Goal: Information Seeking & Learning: Learn about a topic

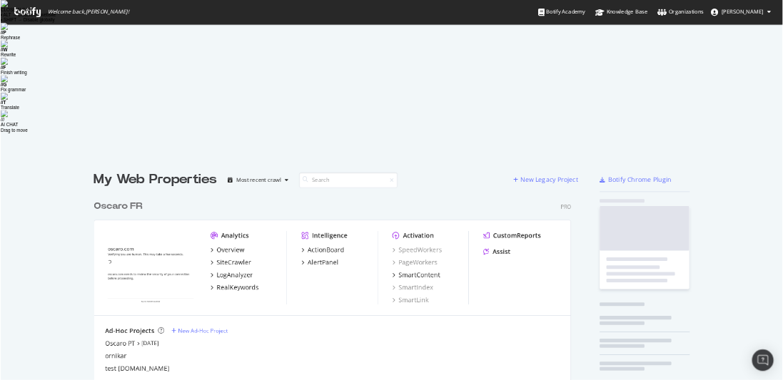
scroll to position [786, 771]
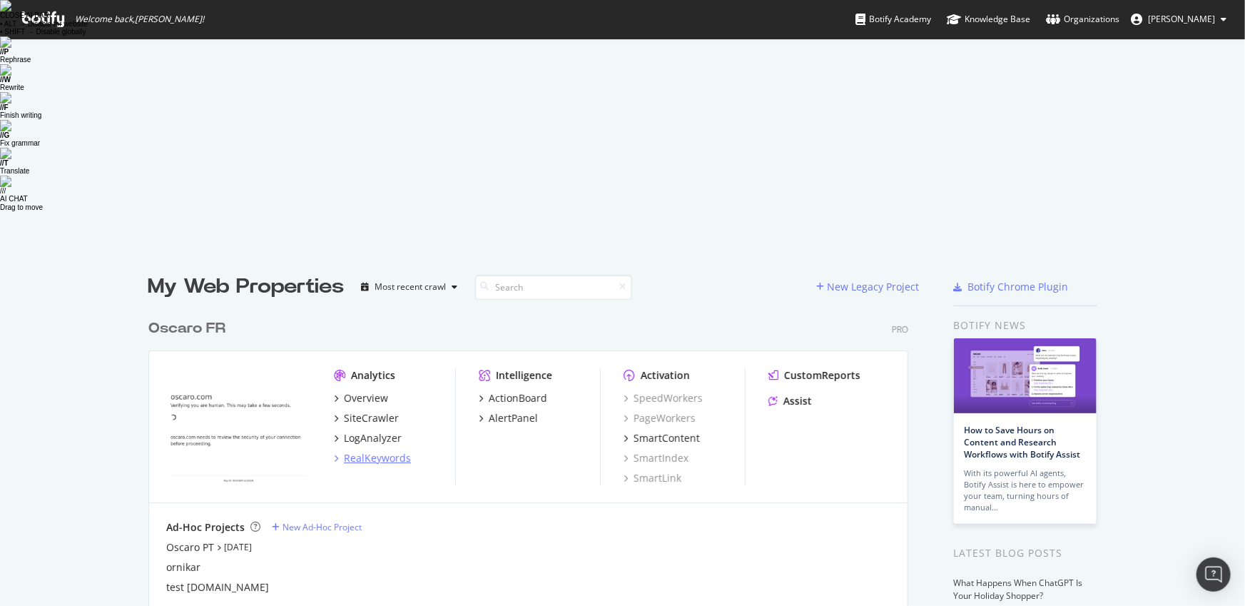
click at [358, 451] on div "RealKeywords" at bounding box center [377, 458] width 67 height 14
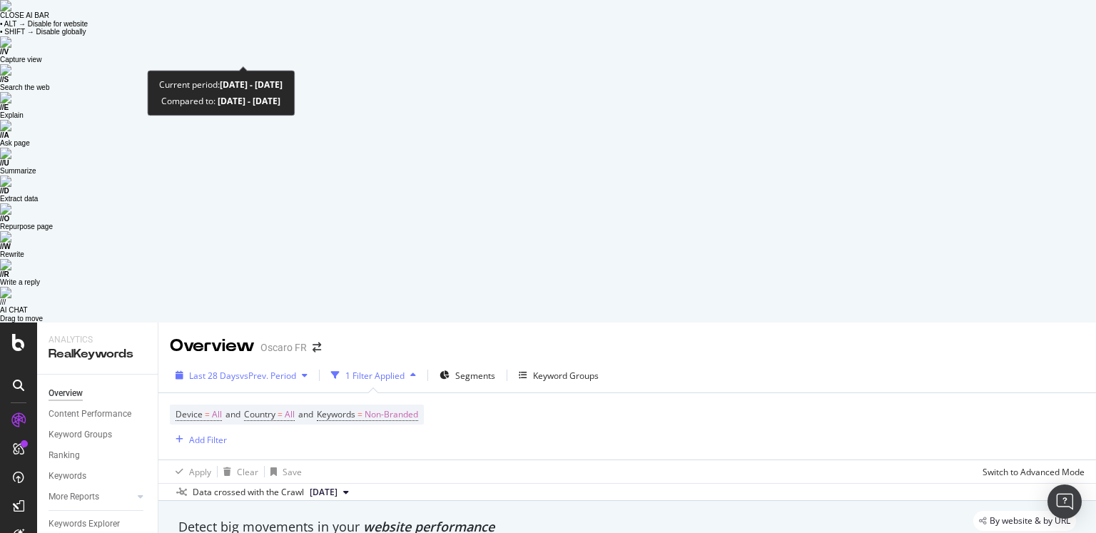
click at [292, 370] on span "vs Prev. Period" at bounding box center [268, 376] width 56 height 12
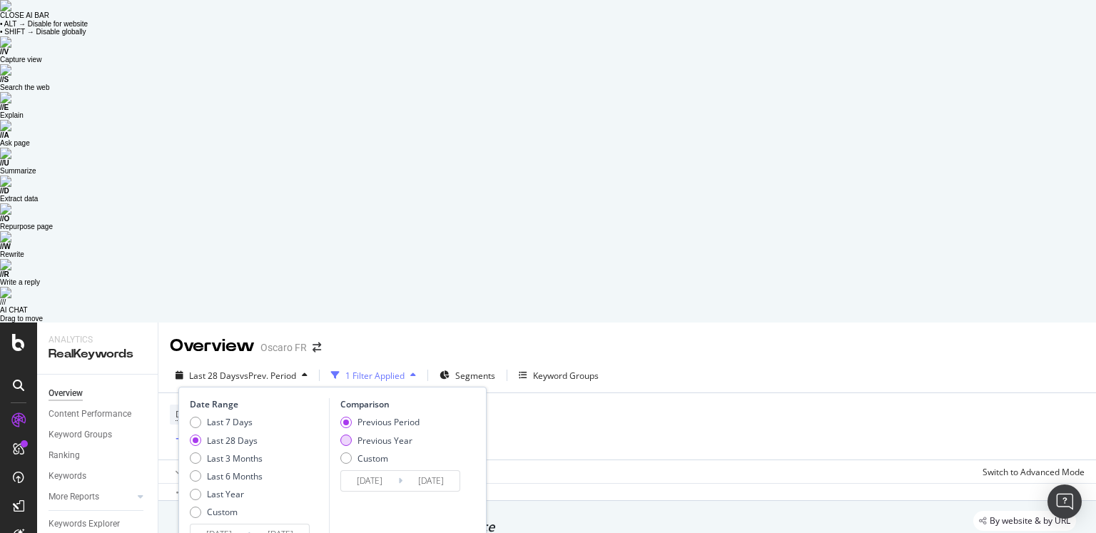
click at [342, 435] on div "Previous Year" at bounding box center [345, 440] width 11 height 11
type input "2024/08/04"
type input "2024/08/31"
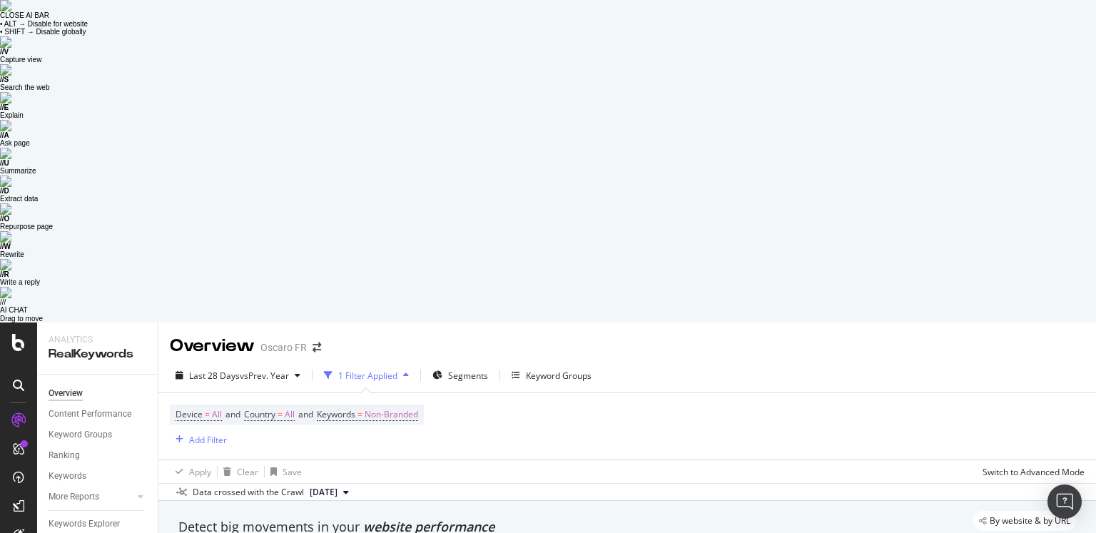
click at [660, 518] on div "Detect big movements in your website performance" at bounding box center [627, 527] width 898 height 19
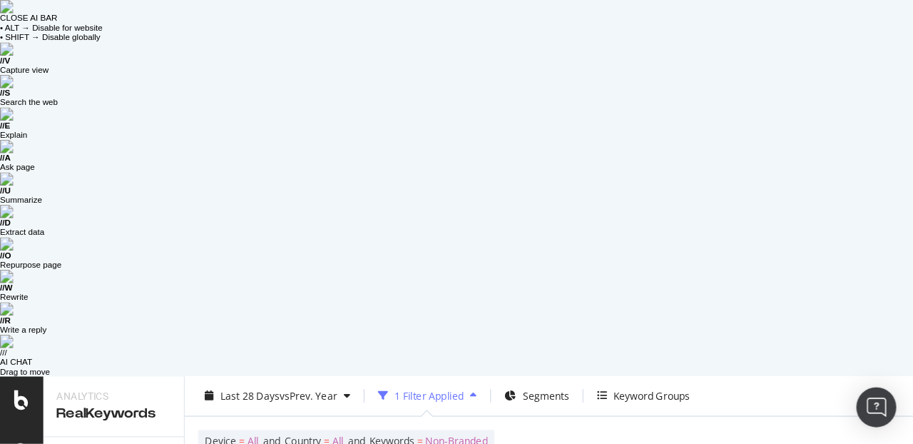
scroll to position [93, 0]
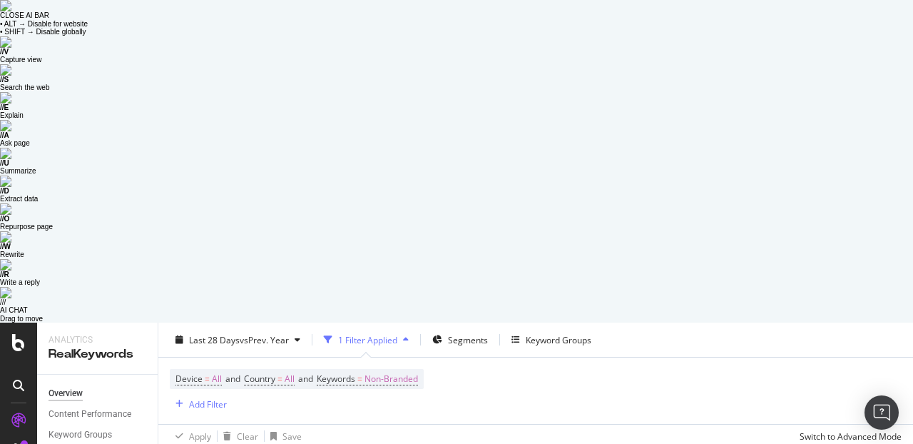
scroll to position [63, 0]
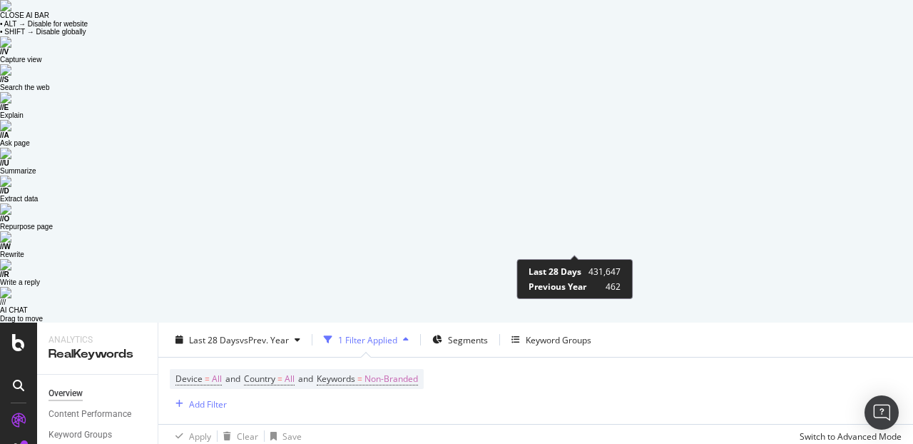
scroll to position [1320, 0]
drag, startPoint x: 564, startPoint y: 248, endPoint x: 602, endPoint y: 248, distance: 38.5
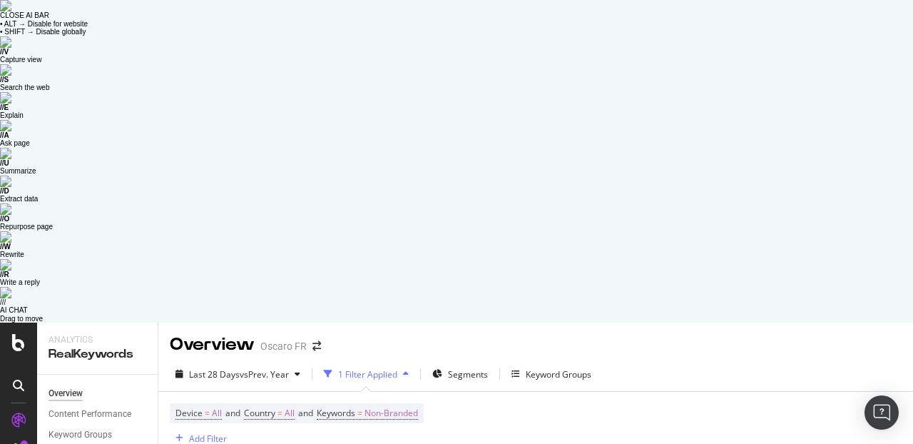
scroll to position [0, 0]
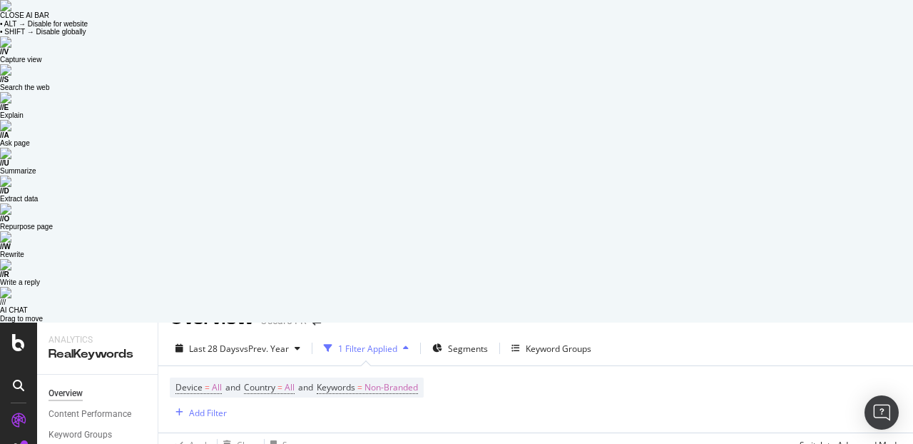
scroll to position [31, 0]
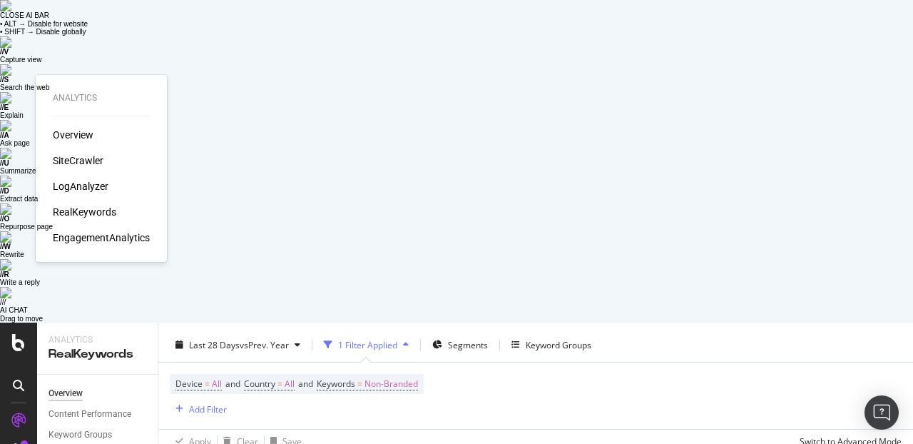
click at [74, 183] on div "LogAnalyzer" at bounding box center [81, 186] width 56 height 14
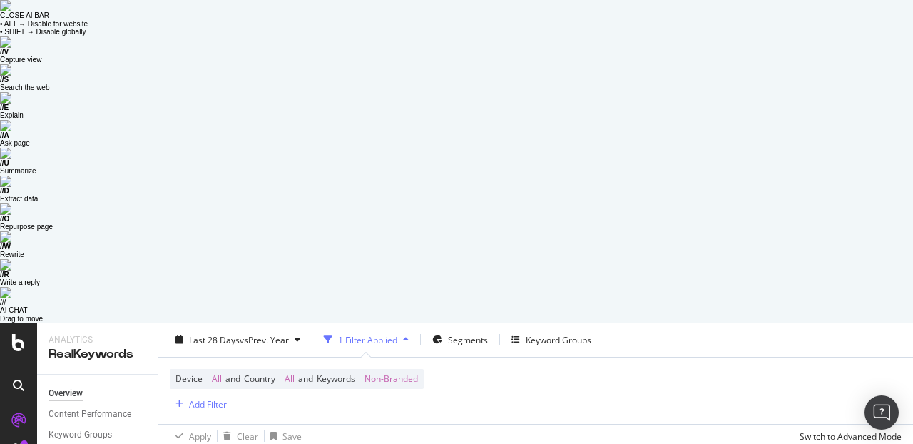
scroll to position [1251, 0]
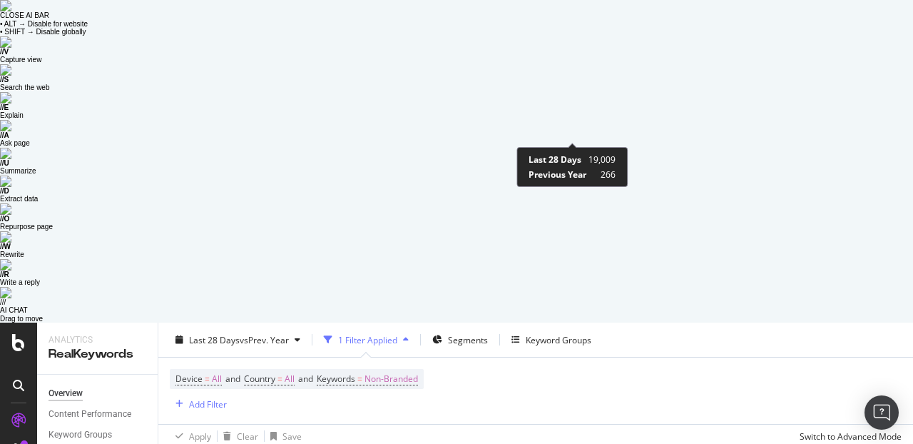
scroll to position [1578, 0]
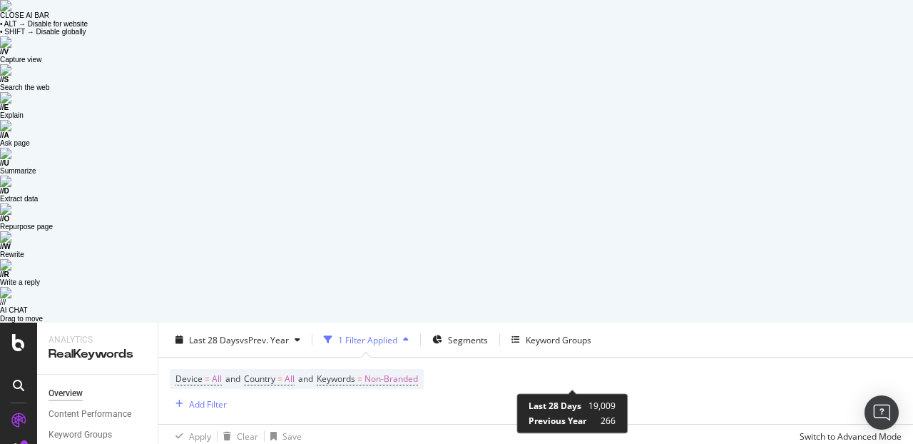
scroll to position [1332, 0]
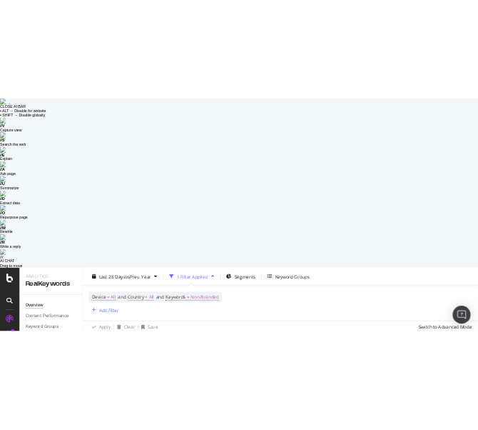
scroll to position [1433, 0]
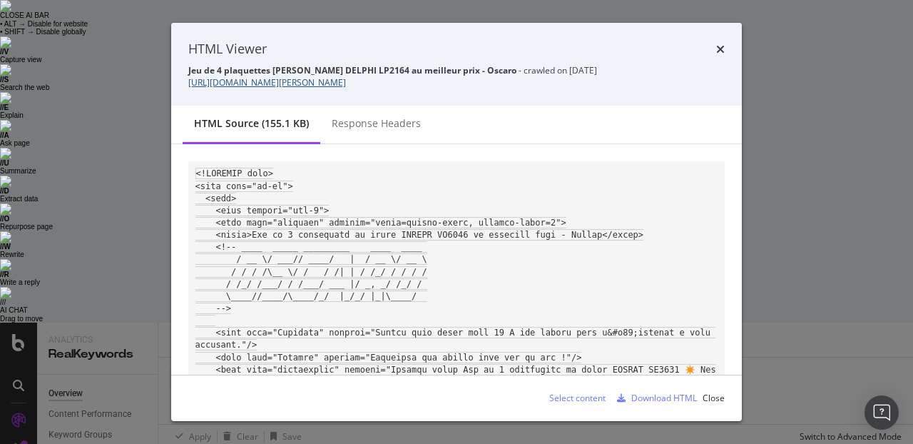
click at [346, 84] on link "https://www.oscaro.com/jeu-de-4-plaquettes-de-frein-delphi-lp2164-3618640-402-p" at bounding box center [267, 82] width 158 height 12
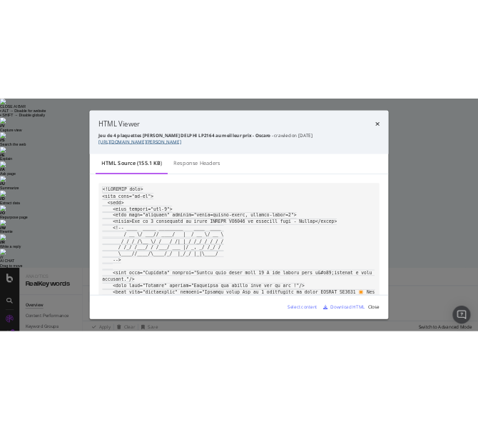
scroll to position [1514, 0]
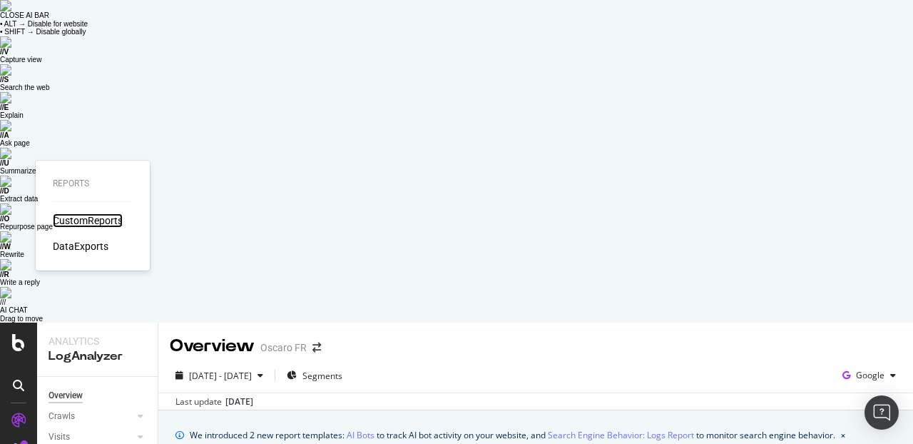
click at [83, 222] on div "CustomReports" at bounding box center [88, 220] width 70 height 14
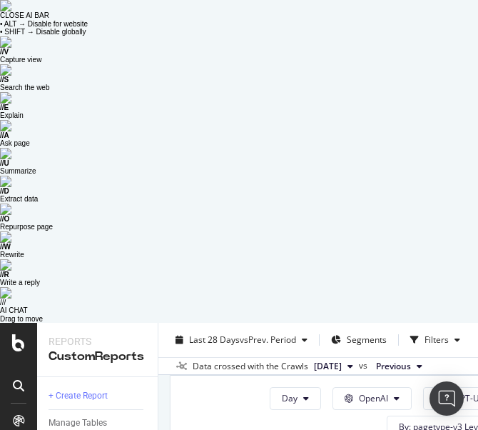
scroll to position [597, 0]
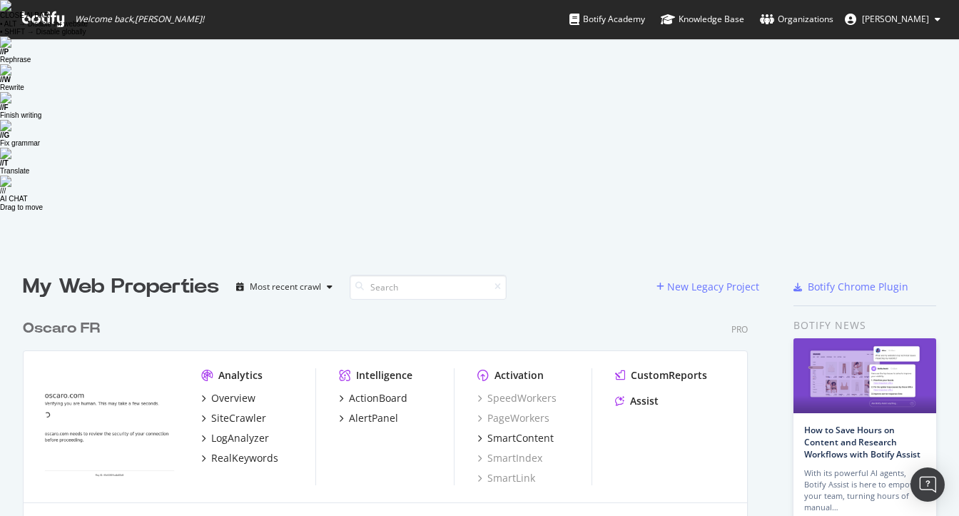
scroll to position [382, 0]
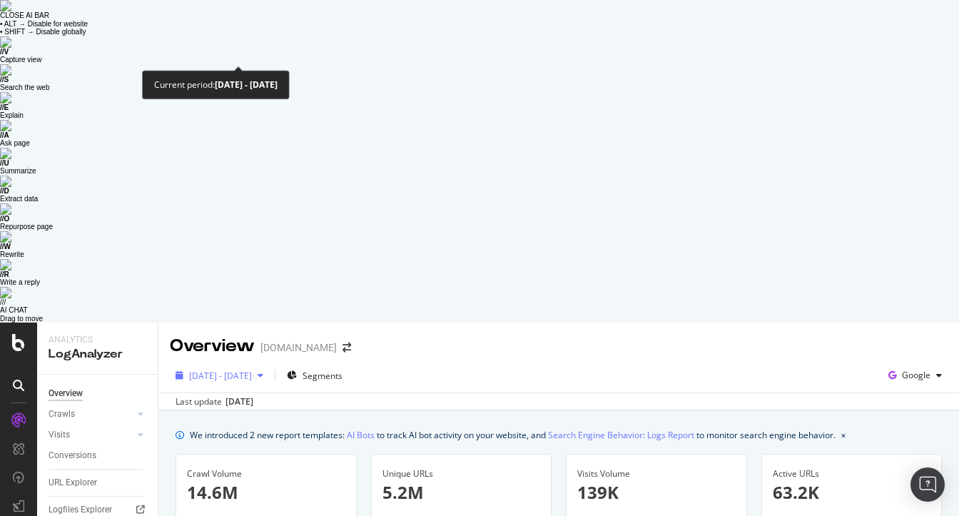
click at [246, 370] on span "[DATE] - [DATE]" at bounding box center [220, 376] width 63 height 12
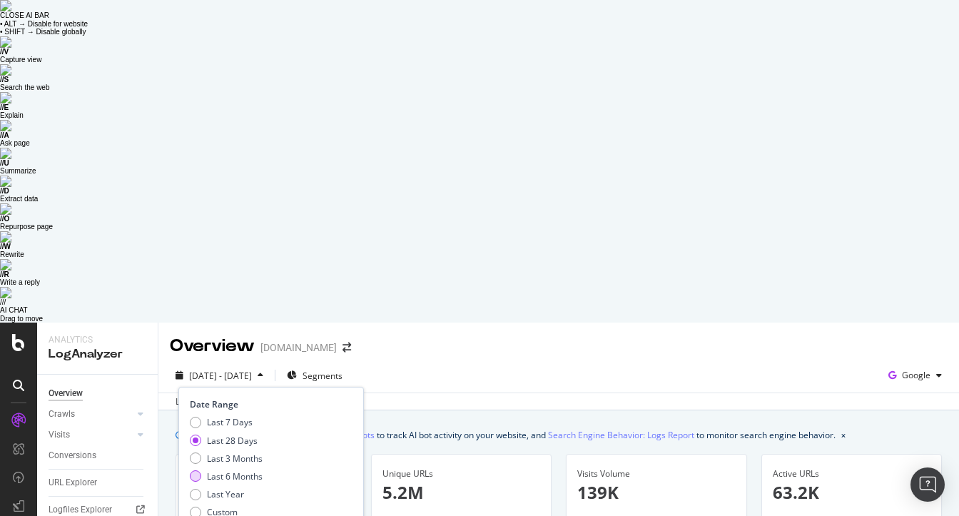
click at [249, 429] on div "Last 6 Months" at bounding box center [235, 476] width 56 height 12
type input "[DATE]"
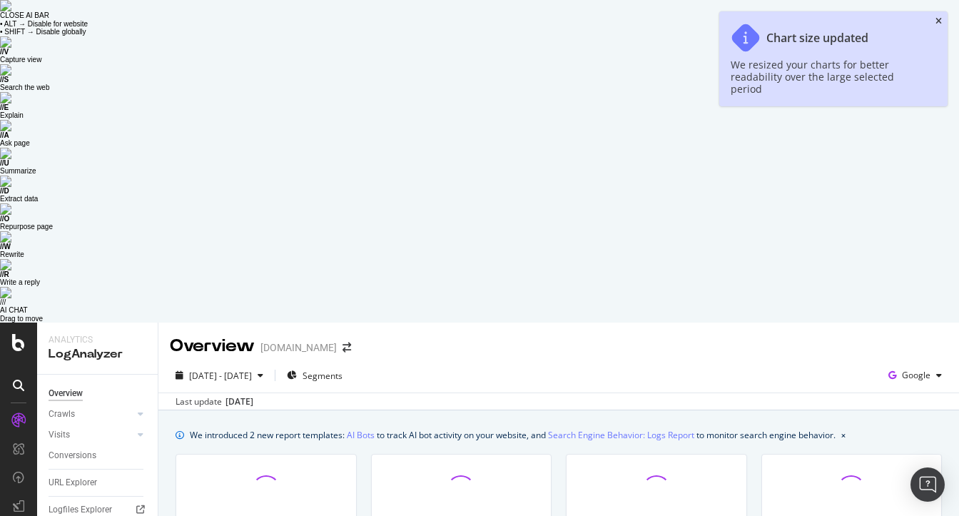
click at [737, 21] on icon "close toast" at bounding box center [938, 21] width 6 height 9
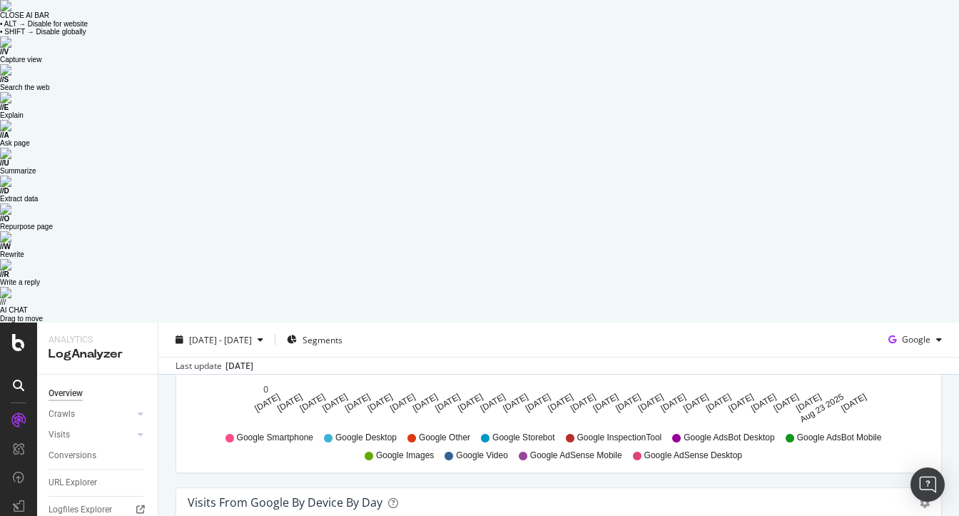
scroll to position [1575, 0]
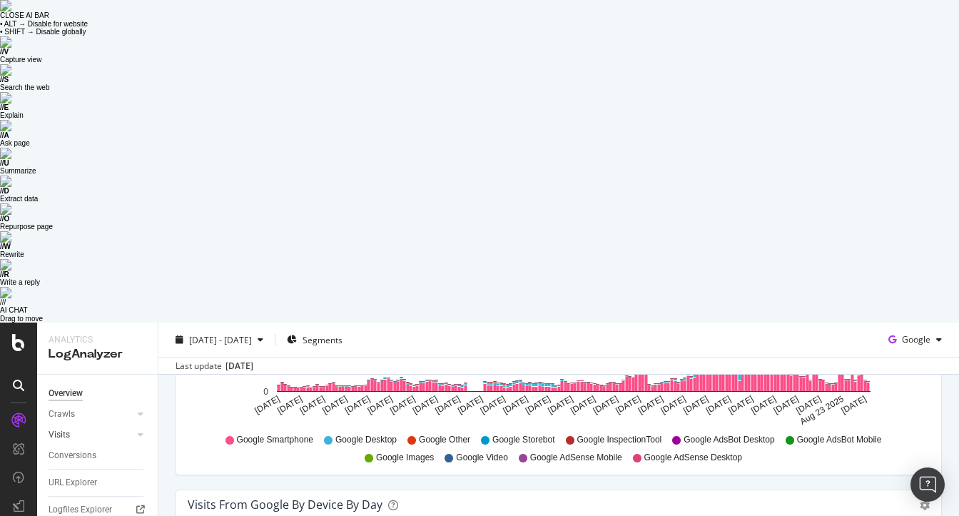
click at [118, 427] on link "Visits" at bounding box center [91, 434] width 85 height 15
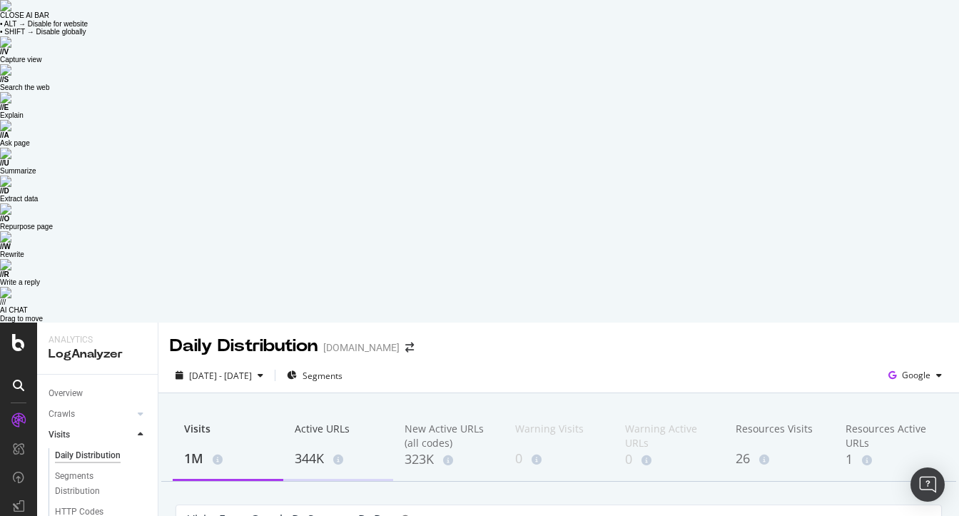
scroll to position [228, 0]
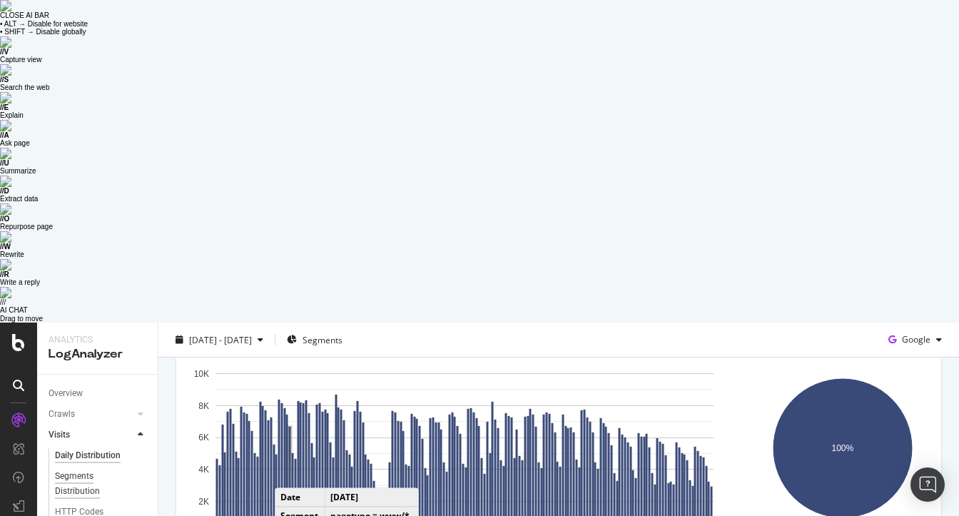
click at [63, 429] on div "Segments Distribution" at bounding box center [94, 484] width 79 height 30
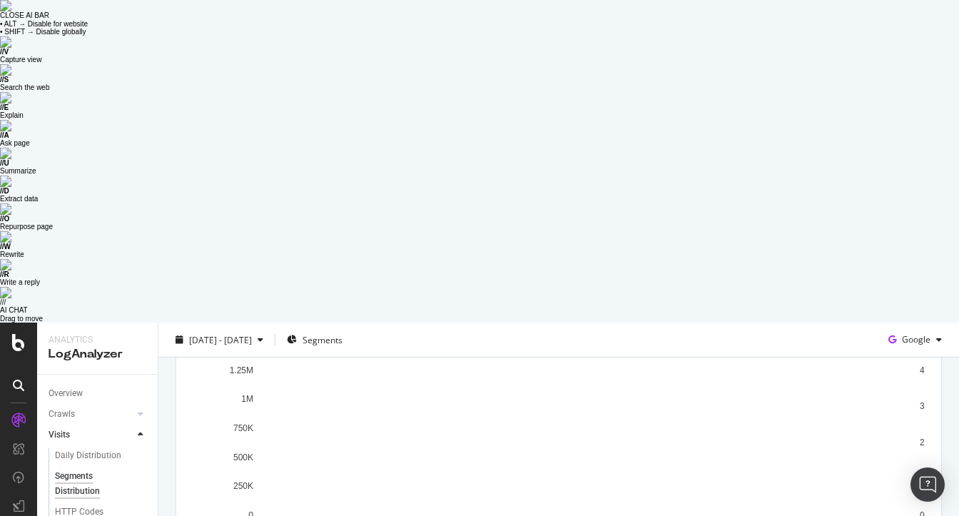
scroll to position [280, 0]
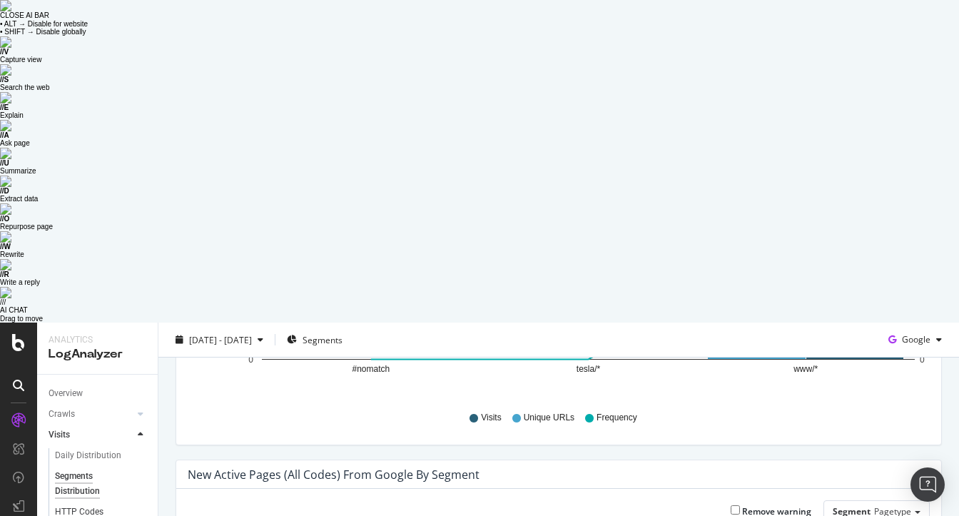
click at [98, 429] on div "HTTP Codes" at bounding box center [79, 511] width 49 height 15
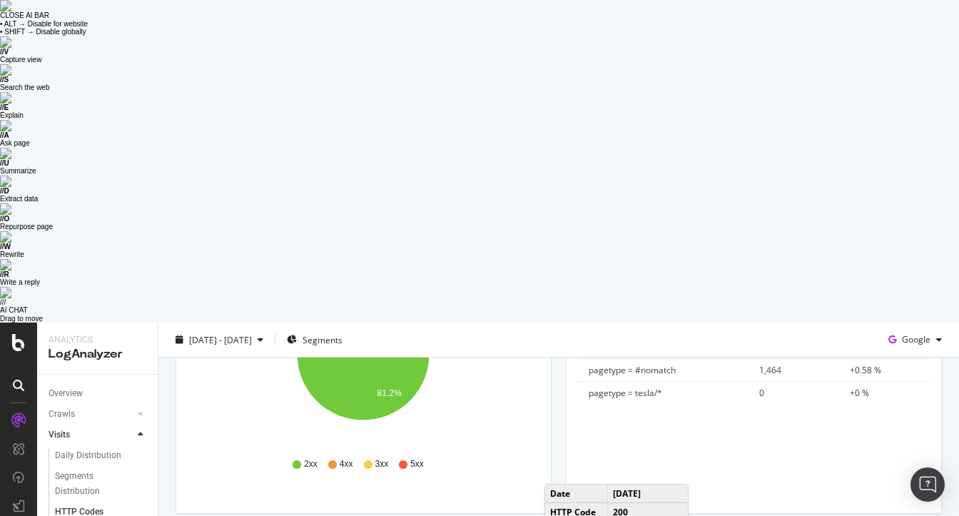
scroll to position [337, 0]
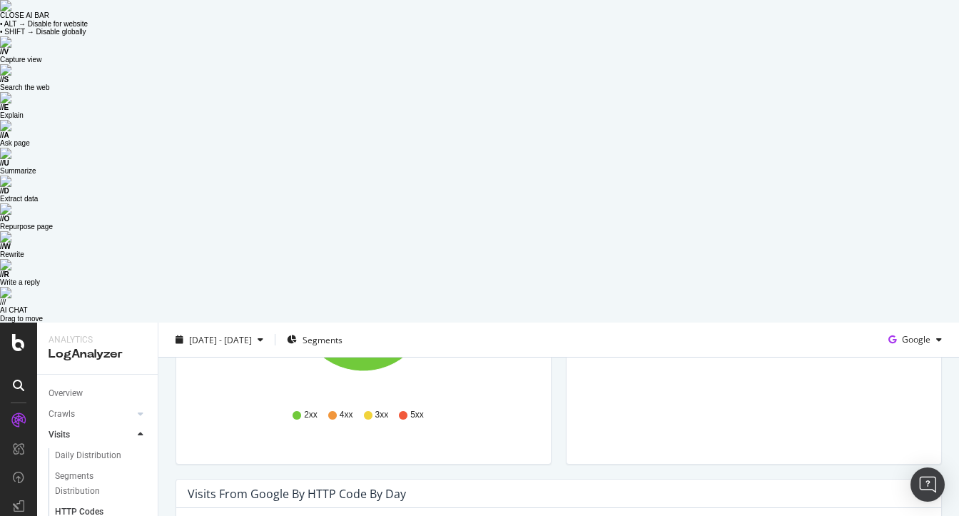
click at [11, 11] on img at bounding box center [5, 5] width 11 height 11
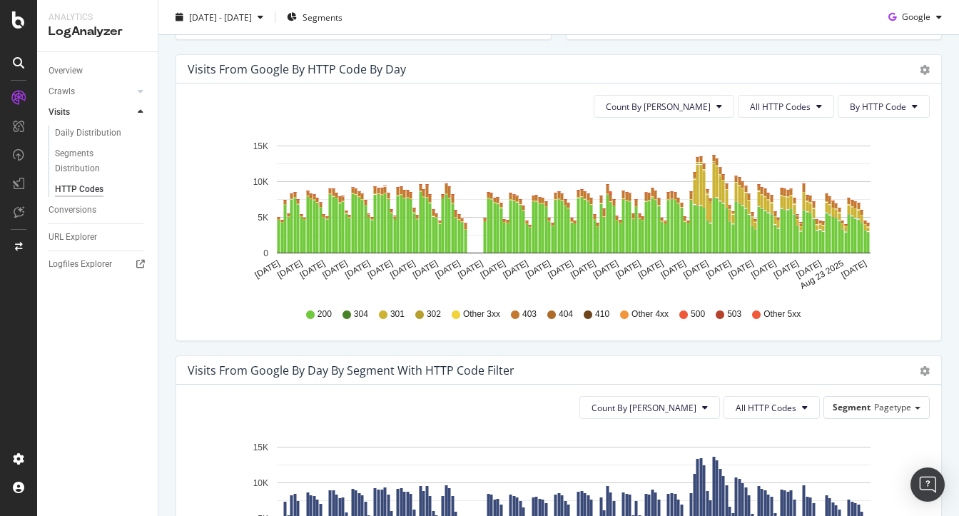
scroll to position [424, 0]
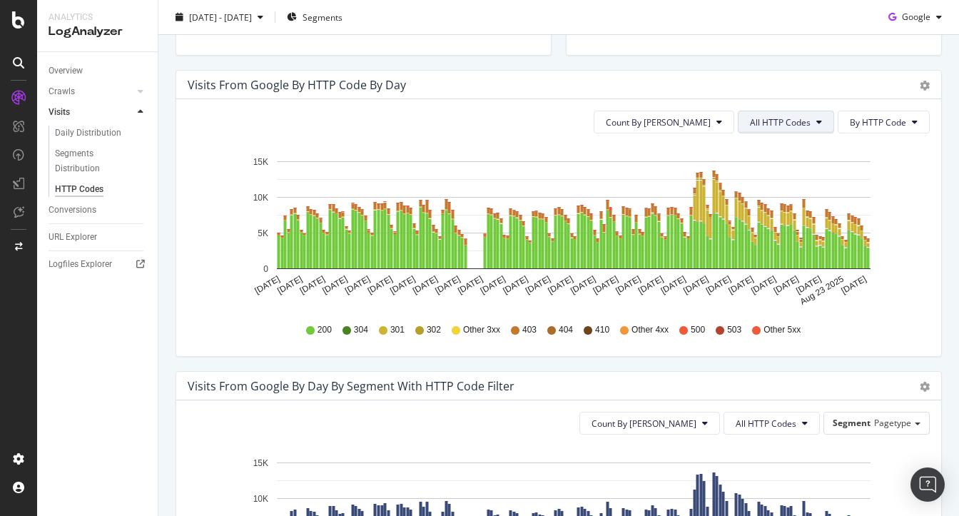
click at [737, 114] on button "All HTTP Codes" at bounding box center [786, 122] width 96 height 23
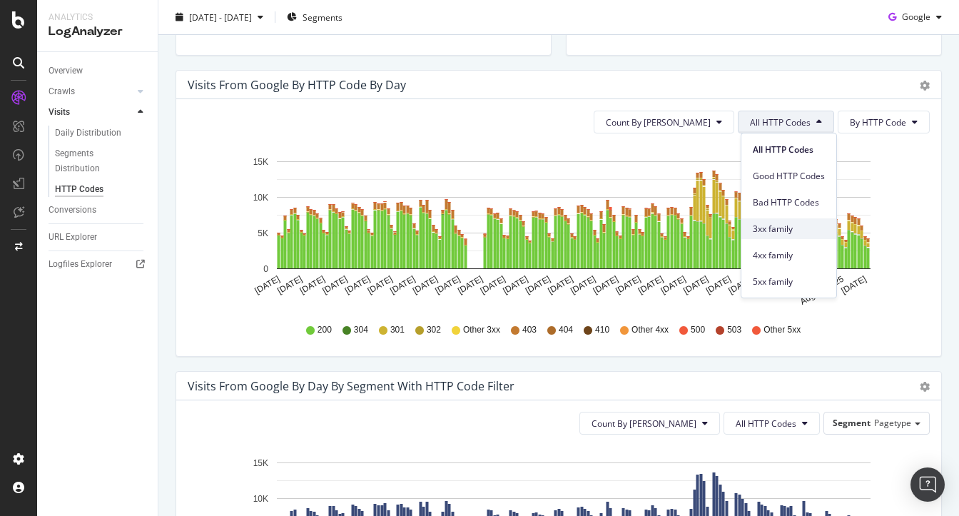
click at [737, 226] on span "3xx family" at bounding box center [789, 229] width 72 height 13
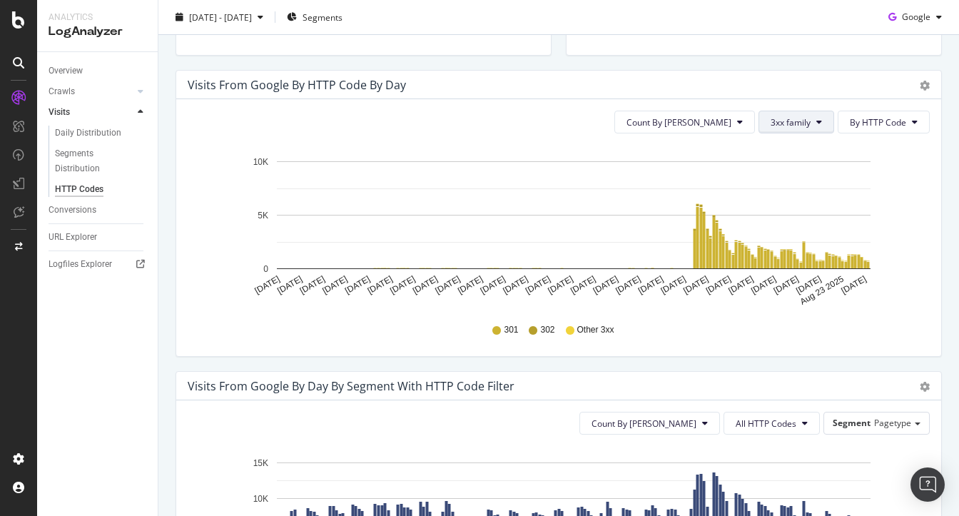
click at [737, 118] on span "3xx family" at bounding box center [791, 122] width 40 height 12
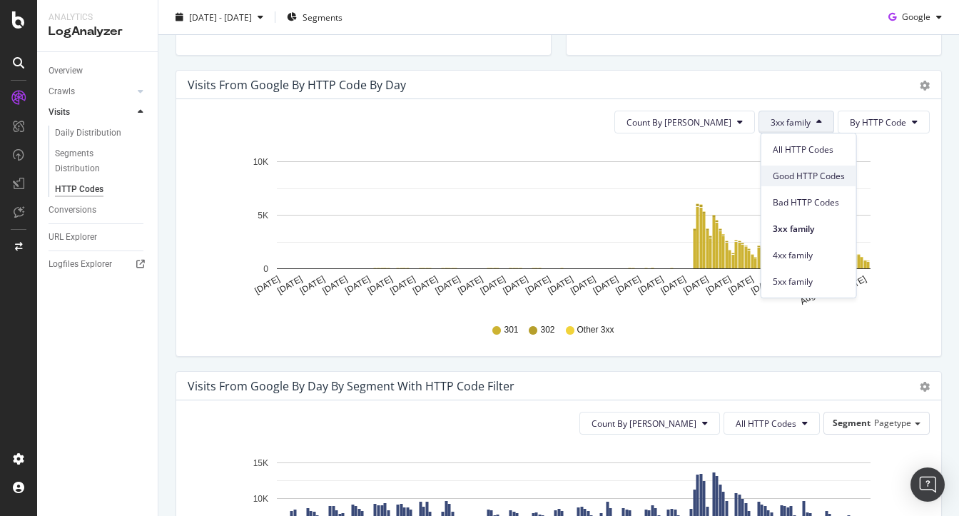
click at [737, 171] on span "Good HTTP Codes" at bounding box center [809, 176] width 72 height 13
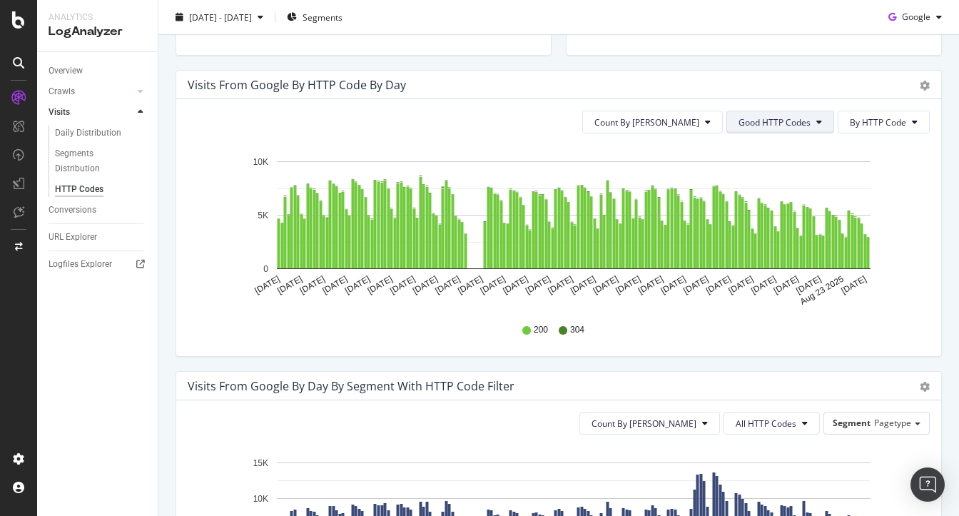
click at [737, 123] on span "Good HTTP Codes" at bounding box center [774, 122] width 72 height 12
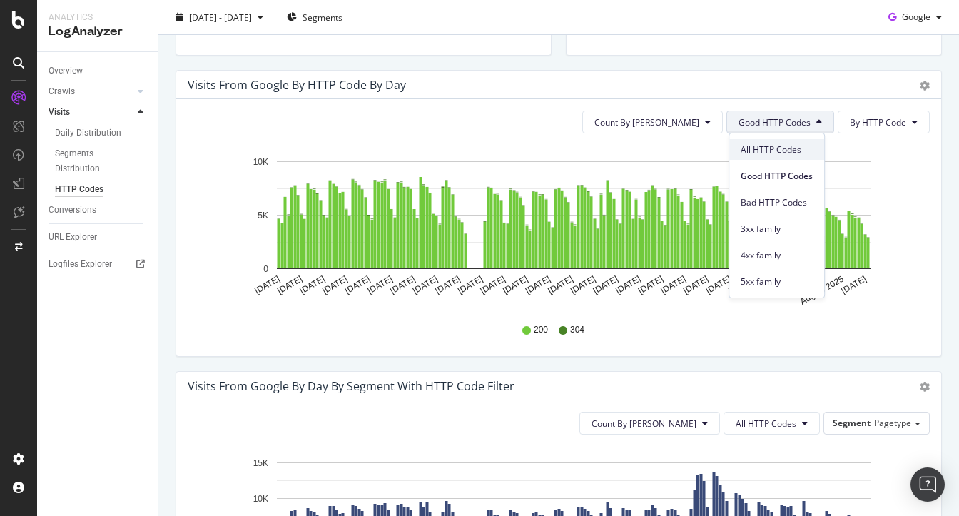
click at [737, 157] on div "All HTTP Codes" at bounding box center [776, 149] width 95 height 21
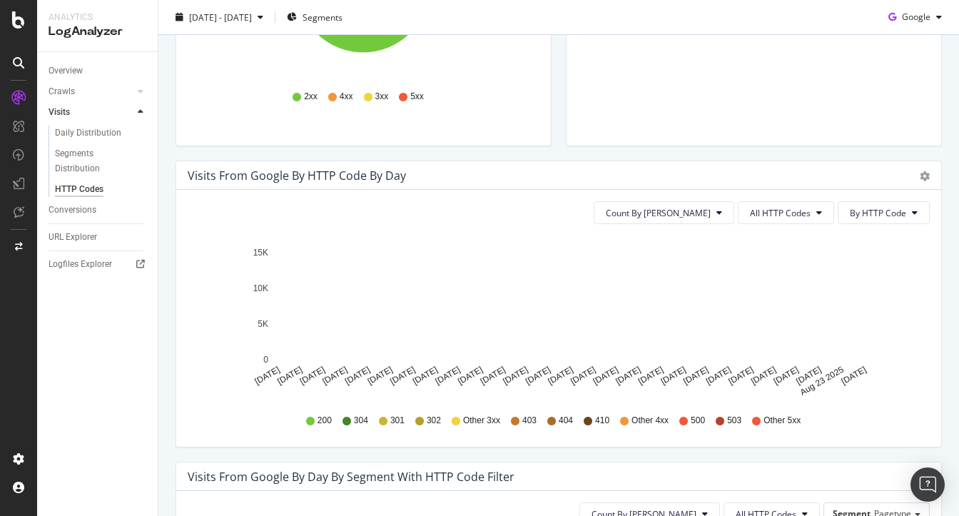
scroll to position [332, 0]
